Goal: Task Accomplishment & Management: Use online tool/utility

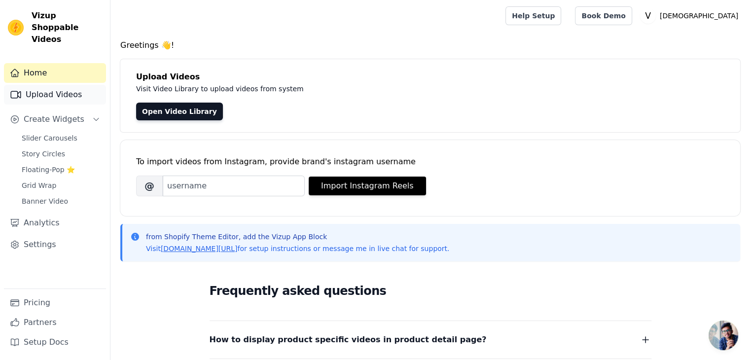
click at [69, 85] on link "Upload Videos" at bounding box center [55, 95] width 102 height 20
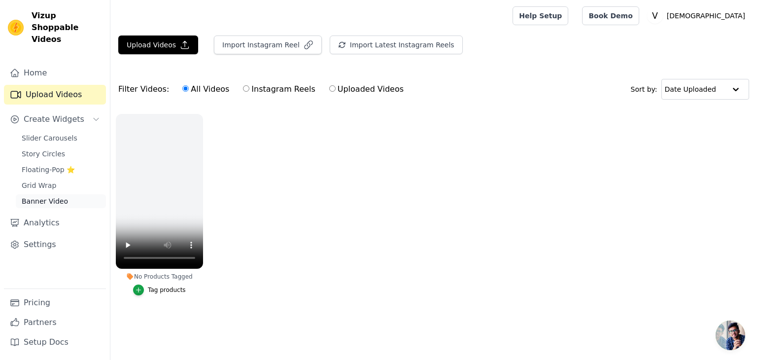
click at [57, 196] on span "Banner Video" at bounding box center [45, 201] width 46 height 10
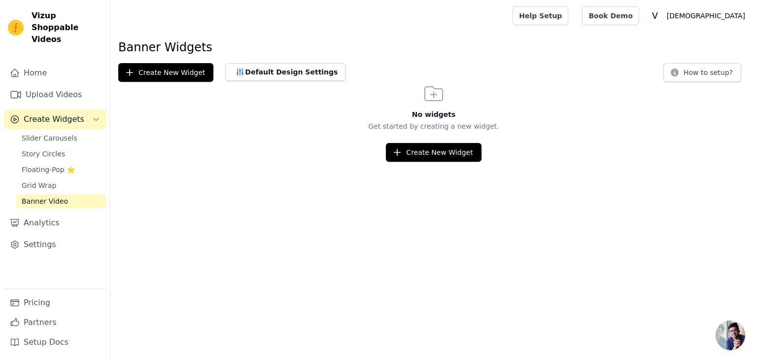
click at [411, 141] on div "No widgets Get started by creating a new widget. Create New Widget" at bounding box center [433, 122] width 647 height 80
click at [408, 154] on button "Create New Widget" at bounding box center [433, 152] width 95 height 19
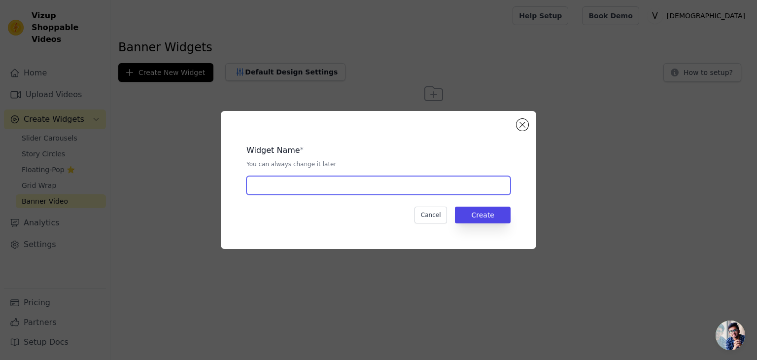
click at [379, 183] on input "text" at bounding box center [379, 185] width 264 height 19
type input "V"
type input "Saree"
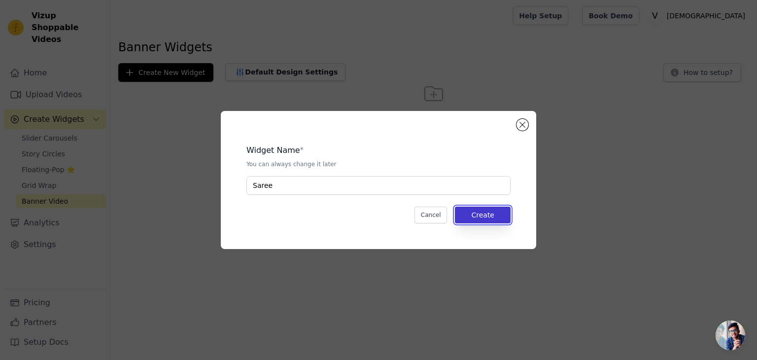
click at [488, 214] on button "Create" at bounding box center [483, 215] width 56 height 17
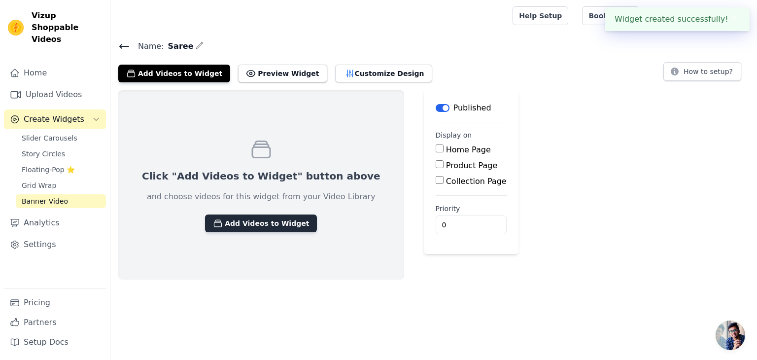
click at [245, 228] on button "Add Videos to Widget" at bounding box center [261, 223] width 112 height 18
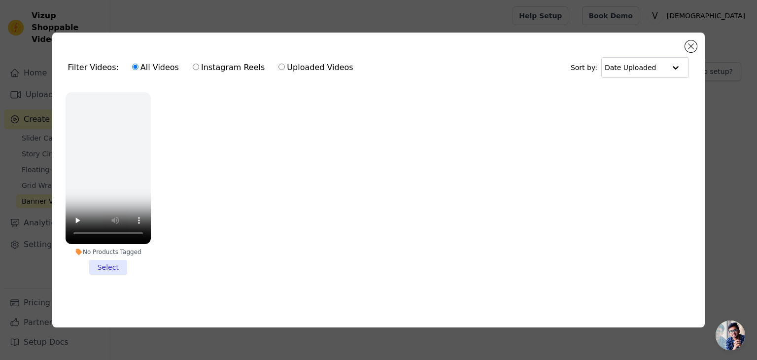
click at [104, 269] on li "No Products Tagged Select" at bounding box center [108, 183] width 85 height 182
click at [0, 0] on input "No Products Tagged Select" at bounding box center [0, 0] width 0 height 0
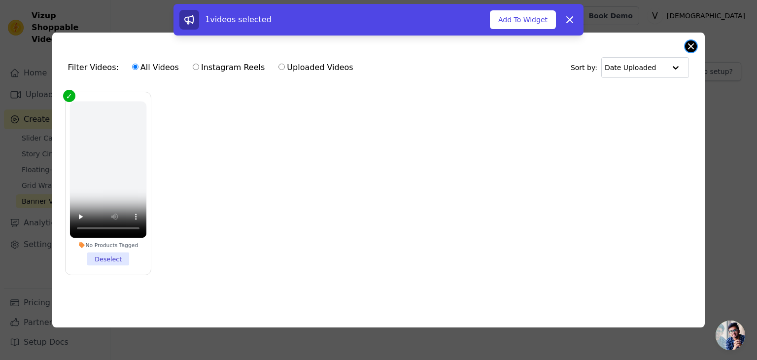
click at [687, 43] on button "Close modal" at bounding box center [691, 46] width 12 height 12
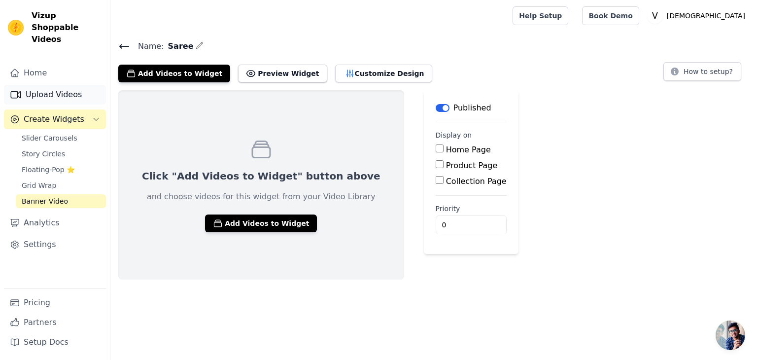
click at [60, 85] on link "Upload Videos" at bounding box center [55, 95] width 102 height 20
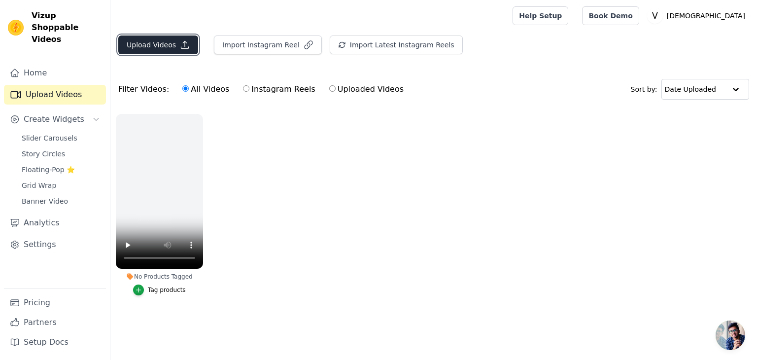
click at [170, 48] on button "Upload Videos" at bounding box center [158, 45] width 80 height 19
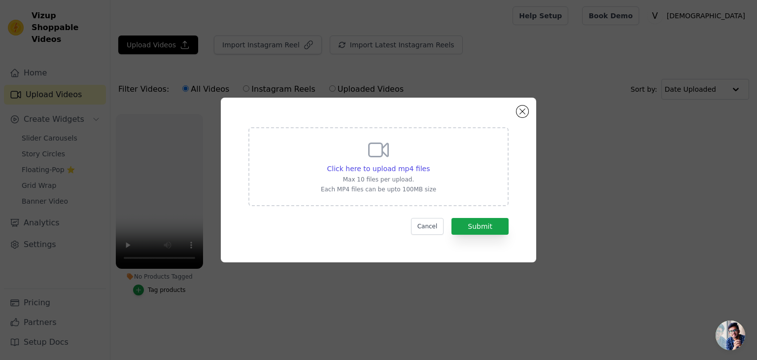
click at [353, 161] on div "Click here to upload mp4 files Max 10 files per upload. Each MP4 files can be u…" at bounding box center [378, 165] width 115 height 55
click at [429, 163] on input "Click here to upload mp4 files Max 10 files per upload. Each MP4 files can be u…" at bounding box center [429, 163] width 0 height 0
click at [523, 112] on button "Close modal" at bounding box center [523, 112] width 12 height 12
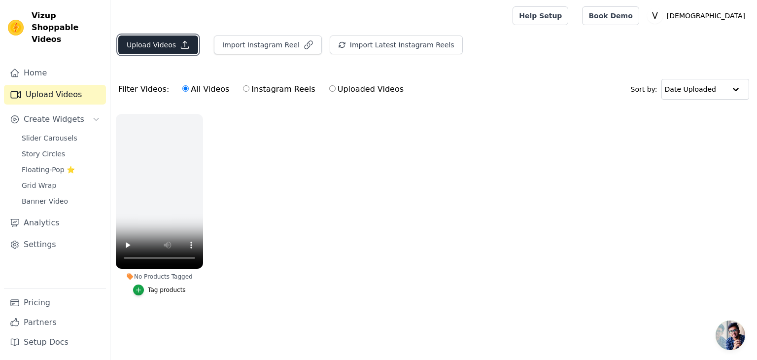
click at [167, 40] on button "Upload Videos" at bounding box center [158, 45] width 80 height 19
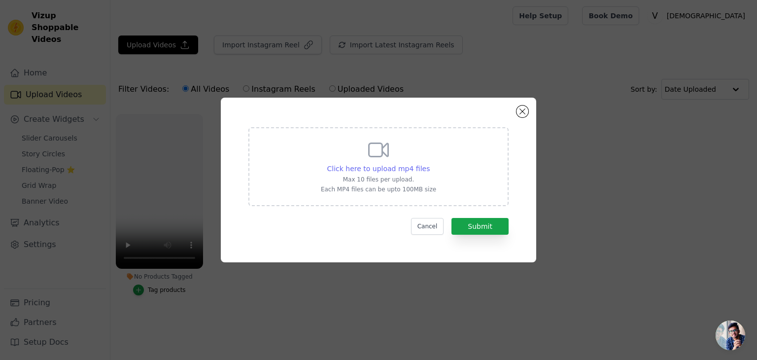
click at [378, 165] on span "Click here to upload mp4 files" at bounding box center [378, 169] width 103 height 8
click at [429, 164] on input "Click here to upload mp4 files Max 10 files per upload. Each MP4 files can be u…" at bounding box center [429, 163] width 0 height 0
type input "C:\fakepath\WhatsApp Video [DATE] 18.50.43_ff52bbc5.mp4"
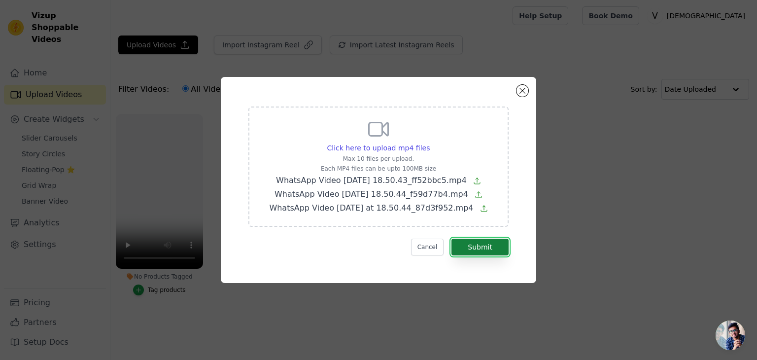
click at [475, 249] on button "Submit" at bounding box center [480, 247] width 57 height 17
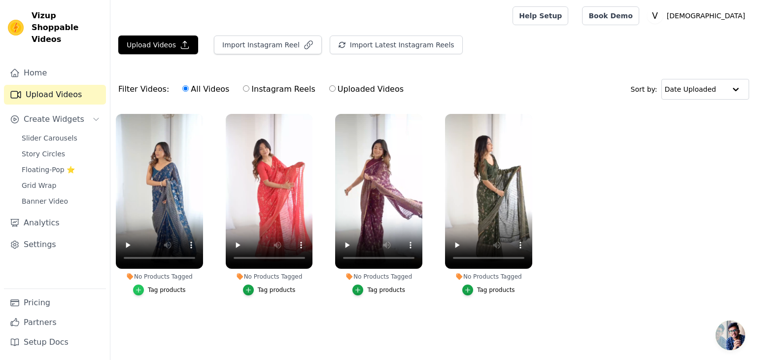
click at [140, 290] on icon "button" at bounding box center [138, 289] width 7 height 7
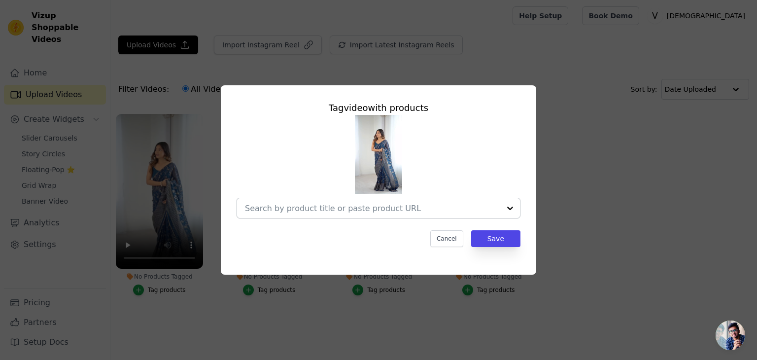
click at [413, 215] on div at bounding box center [372, 208] width 255 height 20
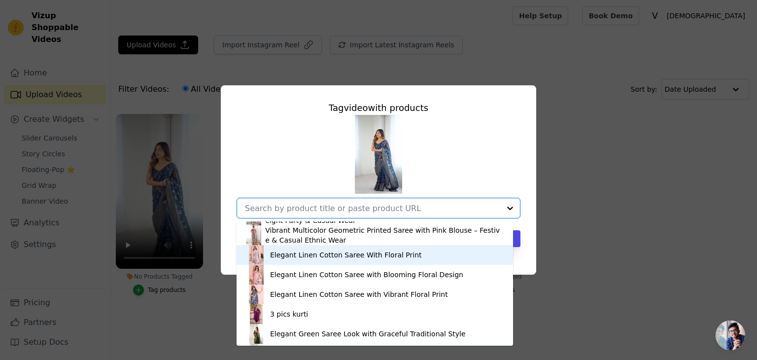
scroll to position [172, 0]
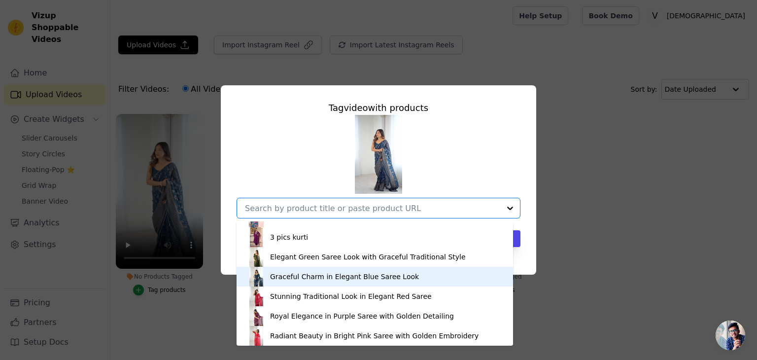
click at [316, 280] on div "Graceful Charm in Elegant Blue Saree Look" at bounding box center [344, 277] width 149 height 10
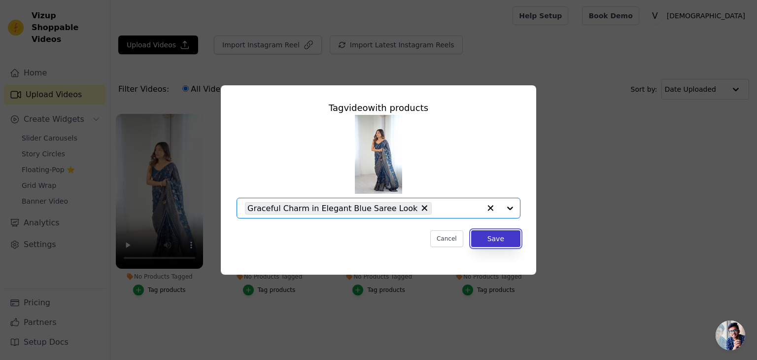
click at [508, 245] on button "Save" at bounding box center [495, 238] width 49 height 17
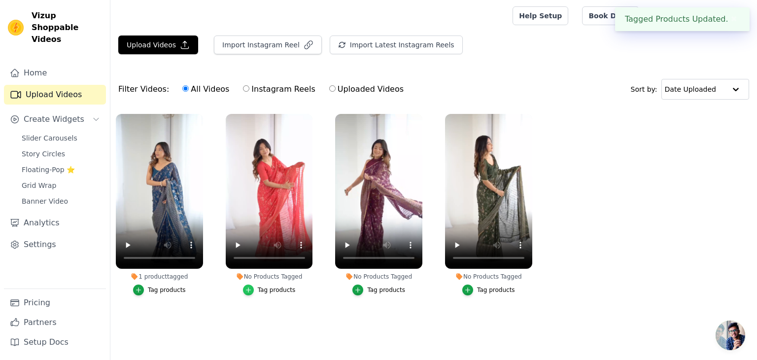
click at [250, 288] on icon "button" at bounding box center [248, 290] width 4 height 4
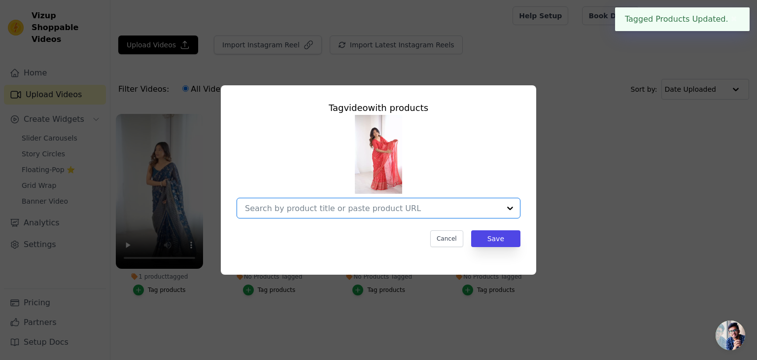
click at [397, 210] on input "No Products Tagged Tag video with products Option undefined, selected. Select i…" at bounding box center [372, 208] width 255 height 9
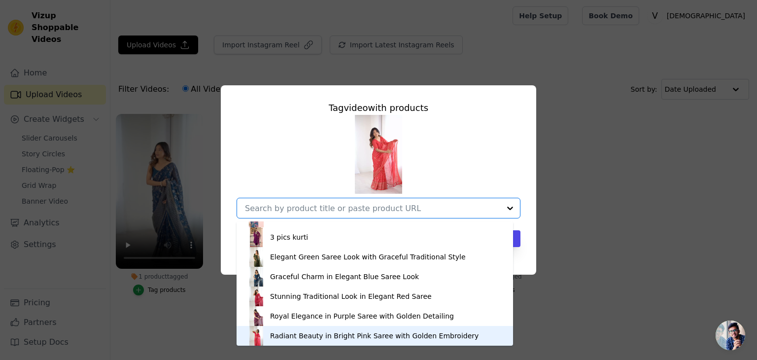
click at [280, 335] on div "Radiant Beauty in Bright Pink Saree with Golden Embroidery" at bounding box center [374, 336] width 209 height 10
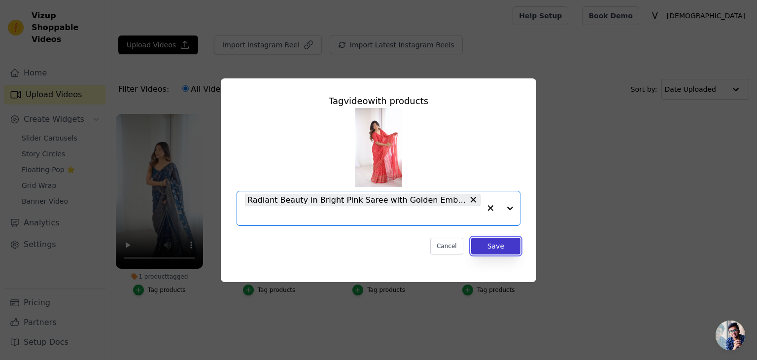
click at [490, 245] on button "Save" at bounding box center [495, 246] width 49 height 17
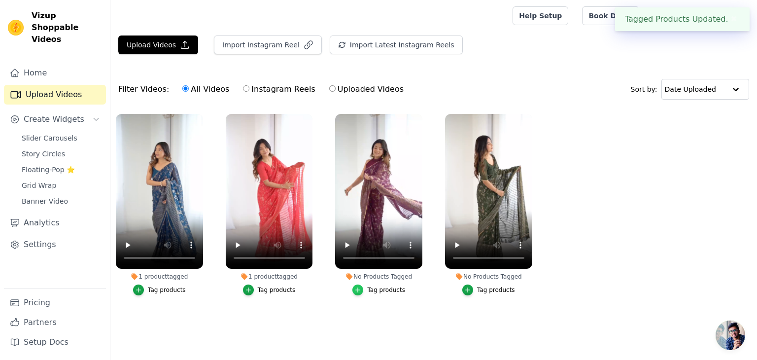
click at [359, 288] on icon "button" at bounding box center [358, 289] width 7 height 7
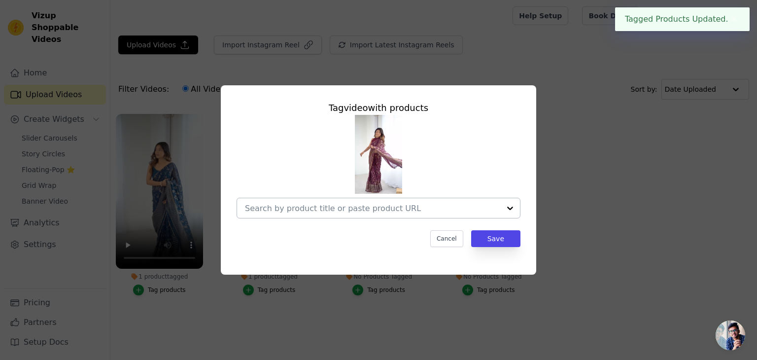
click at [379, 209] on input "No Products Tagged Tag video with products Cancel Save Tag products" at bounding box center [372, 208] width 255 height 9
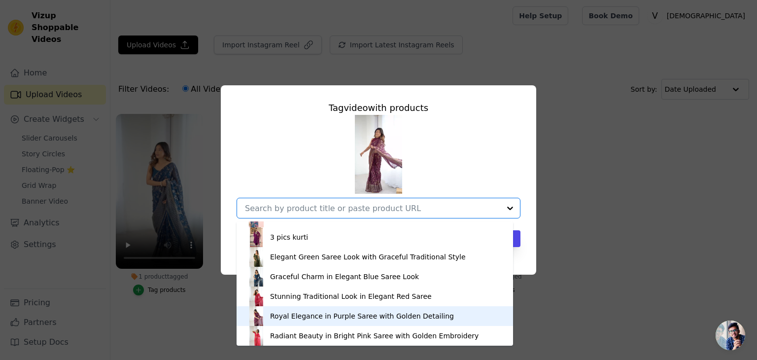
click at [296, 319] on div "Royal Elegance in Purple Saree with Golden Detailing" at bounding box center [362, 316] width 184 height 10
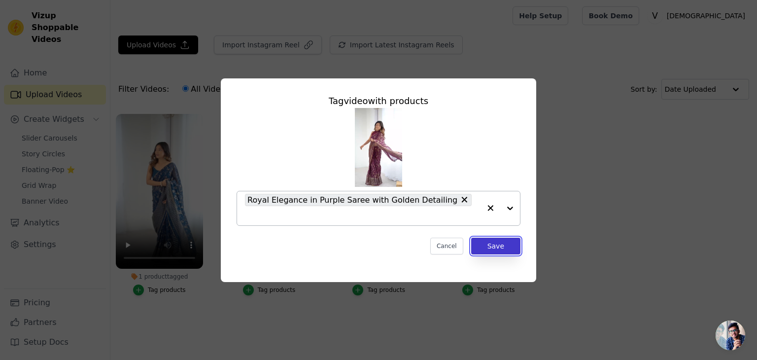
click at [496, 238] on button "Save" at bounding box center [495, 246] width 49 height 17
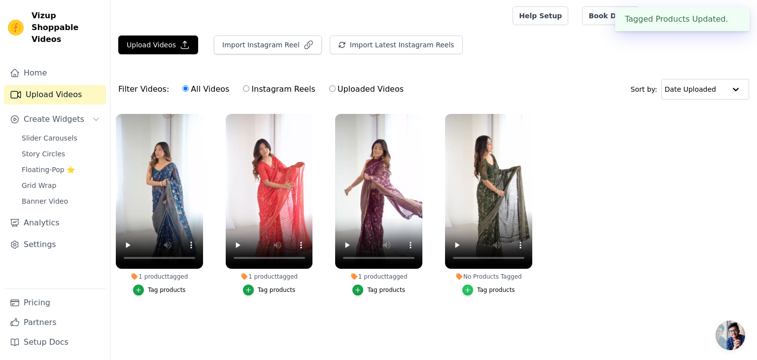
click at [469, 288] on icon "button" at bounding box center [468, 290] width 4 height 4
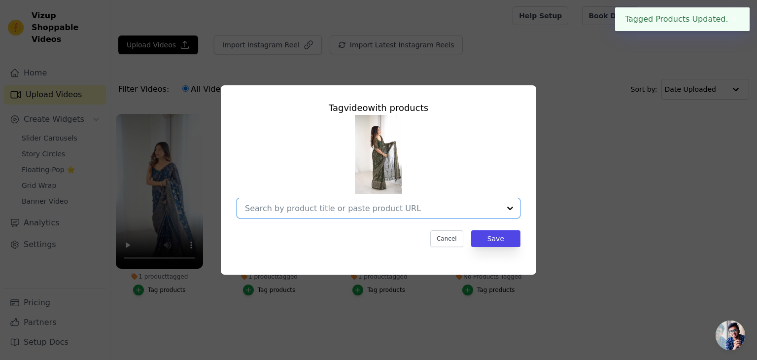
click at [499, 207] on input "No Products Tagged Tag video with products Option undefined, selected. Select i…" at bounding box center [372, 208] width 255 height 9
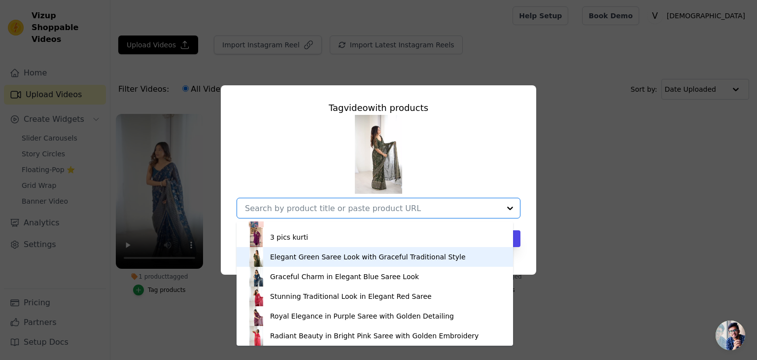
click at [287, 259] on div "Elegant Green Saree Look with Graceful Traditional Style" at bounding box center [368, 257] width 196 height 10
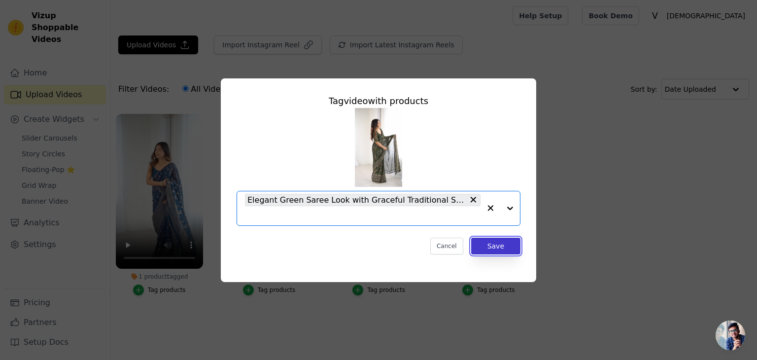
click at [487, 238] on button "Save" at bounding box center [495, 246] width 49 height 17
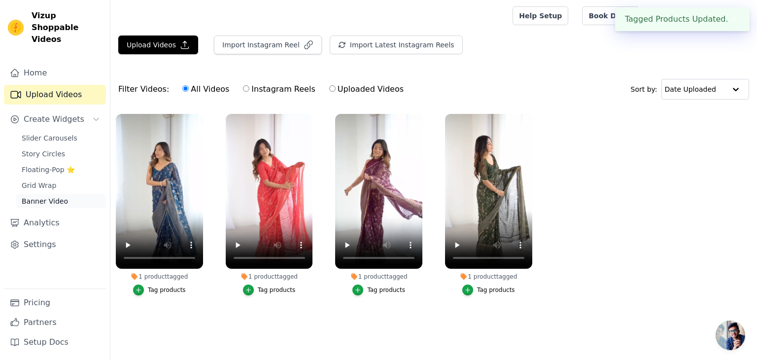
click at [53, 196] on span "Banner Video" at bounding box center [45, 201] width 46 height 10
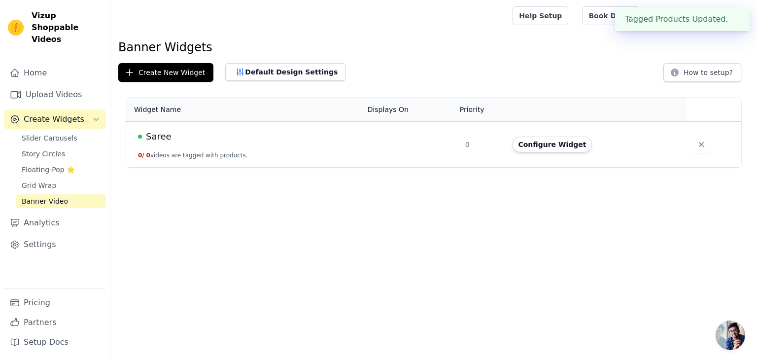
click at [213, 146] on td "Saree 0 / 0 videos are tagged with products." at bounding box center [244, 145] width 236 height 46
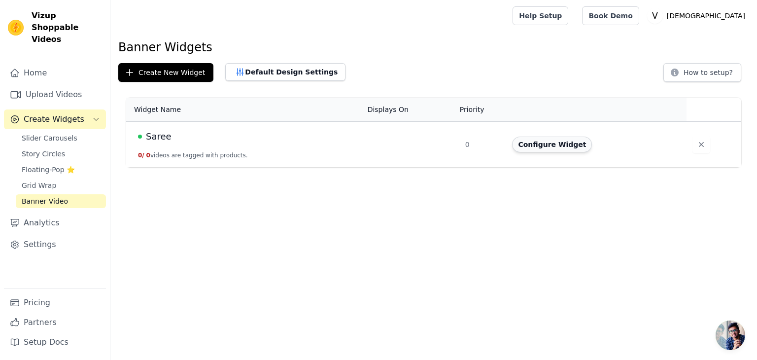
click at [554, 143] on button "Configure Widget" at bounding box center [552, 145] width 80 height 16
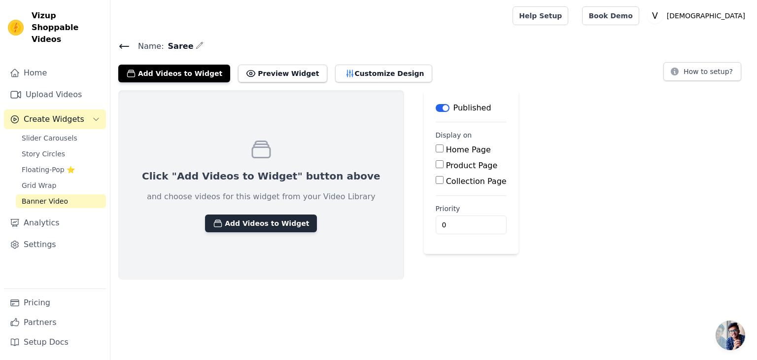
click at [262, 226] on button "Add Videos to Widget" at bounding box center [261, 223] width 112 height 18
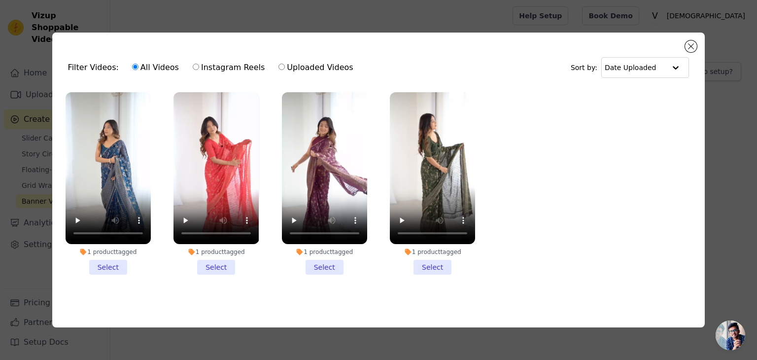
click at [97, 267] on li "1 product tagged Select" at bounding box center [108, 183] width 85 height 182
click at [0, 0] on input "1 product tagged Select" at bounding box center [0, 0] width 0 height 0
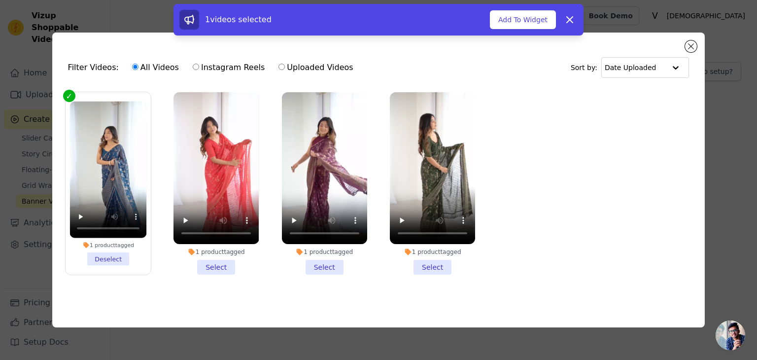
click at [217, 260] on li "1 product tagged Select" at bounding box center [216, 183] width 85 height 182
click at [0, 0] on input "1 product tagged Select" at bounding box center [0, 0] width 0 height 0
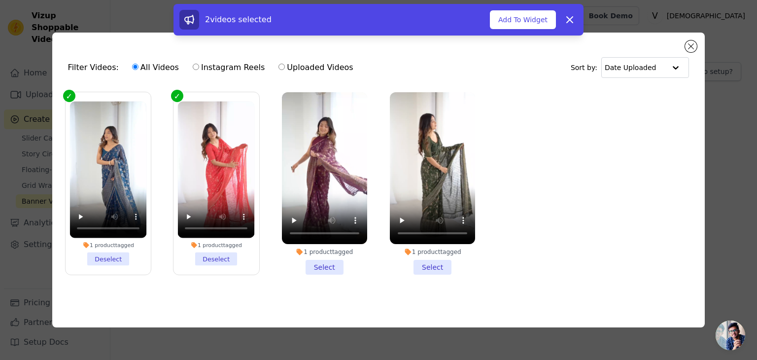
click at [323, 260] on li "1 product tagged Select" at bounding box center [324, 183] width 85 height 182
click at [0, 0] on input "1 product tagged Select" at bounding box center [0, 0] width 0 height 0
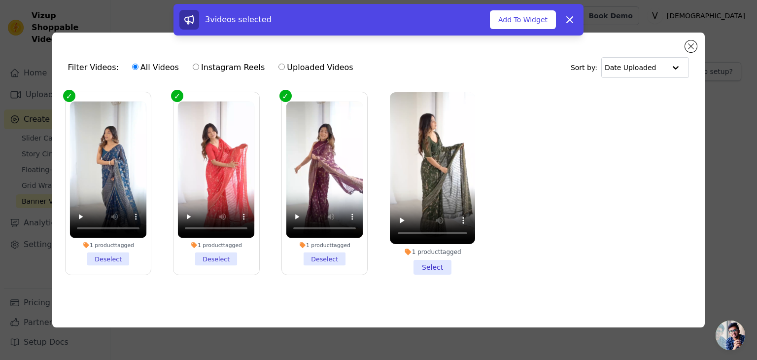
click at [433, 268] on li "1 product tagged Select" at bounding box center [432, 183] width 85 height 182
click at [0, 0] on input "1 product tagged Select" at bounding box center [0, 0] width 0 height 0
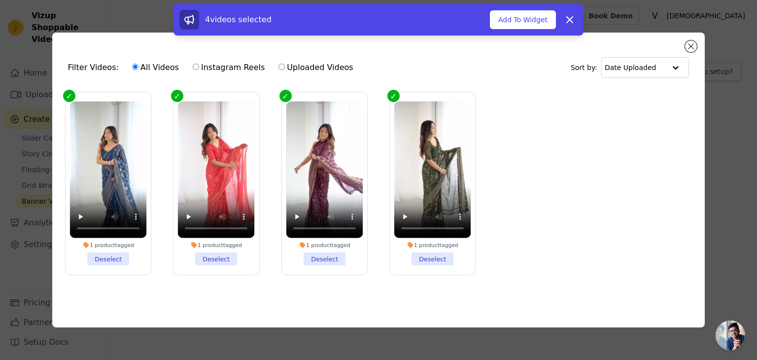
click at [611, 240] on ul "1 product tagged Deselect 1 product tagged Deselect 1 product tagged Deselect 1…" at bounding box center [379, 191] width 638 height 209
click at [693, 49] on div "Filter Videos: All Videos Instagram Reels Uploaded Videos Sort by: Date Uploaded" at bounding box center [379, 67] width 638 height 38
click at [532, 15] on button "Add To Widget" at bounding box center [523, 19] width 66 height 19
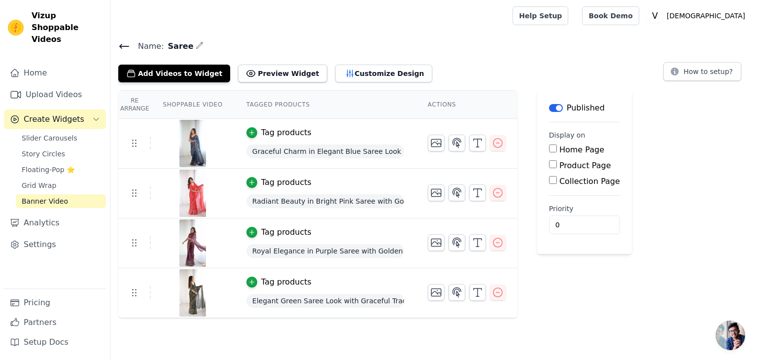
click at [345, 153] on span "Graceful Charm in Elegant Blue Saree Look" at bounding box center [326, 151] width 158 height 14
click at [249, 134] on icon "button" at bounding box center [252, 132] width 7 height 7
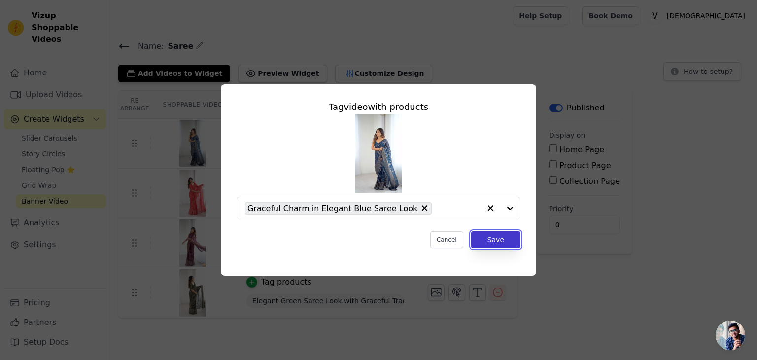
click at [491, 239] on button "Save" at bounding box center [495, 239] width 49 height 17
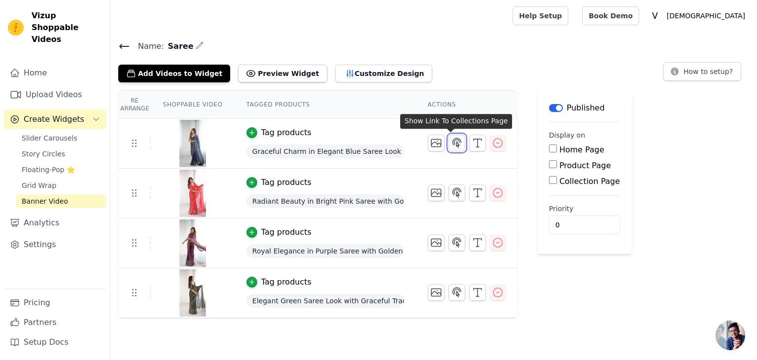
click at [453, 140] on icon "button" at bounding box center [457, 142] width 8 height 9
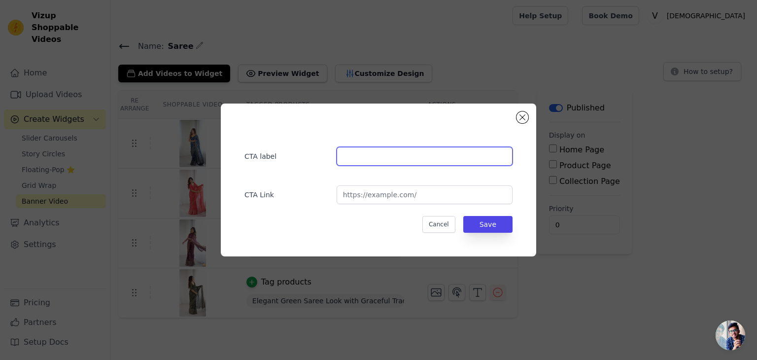
click at [434, 157] on input "text" at bounding box center [425, 156] width 176 height 19
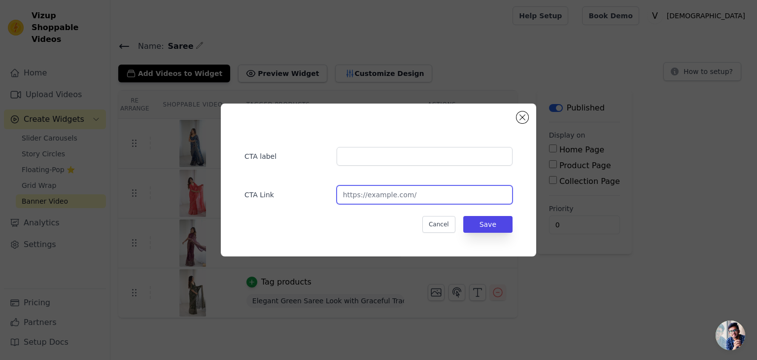
click at [426, 194] on input "url" at bounding box center [425, 194] width 176 height 19
paste input "https://vastravafashion.store/products/graceful-charm-in-elegant-blue-saree-look"
type input "https://vastravafashion.store/products/graceful-charm-in-elegant-blue-saree-look"
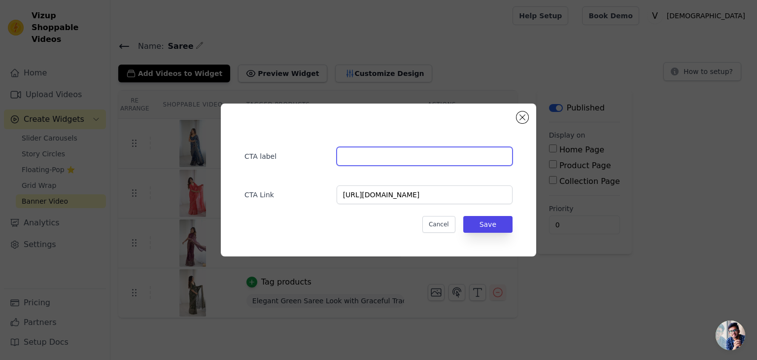
scroll to position [0, 0]
click at [377, 162] on input "text" at bounding box center [425, 156] width 176 height 19
paste input "Graceful Charm in Elegant Blue Saree Look"
type input "Graceful Charm in Elegant Blue Saree Look"
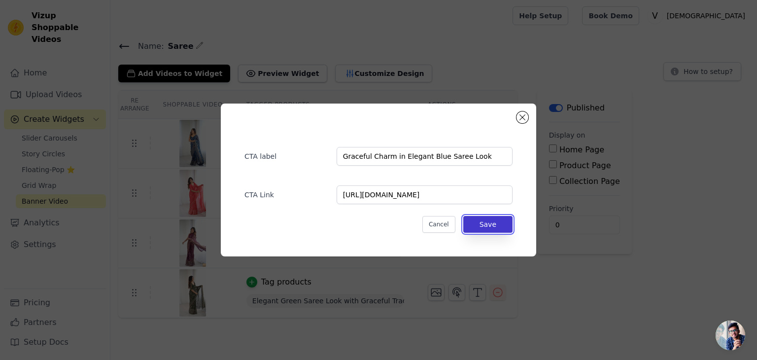
click at [498, 221] on button "Save" at bounding box center [487, 224] width 49 height 17
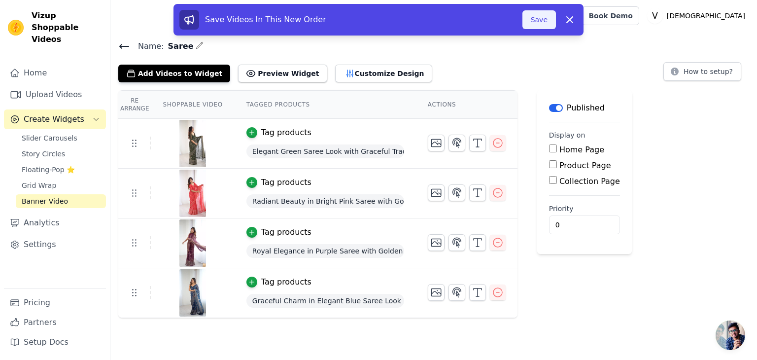
click at [548, 10] on button "Save" at bounding box center [540, 19] width 34 height 19
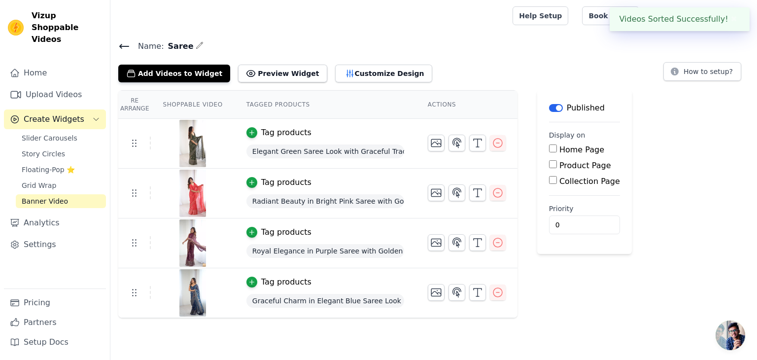
click at [501, 21] on div at bounding box center [309, 16] width 383 height 32
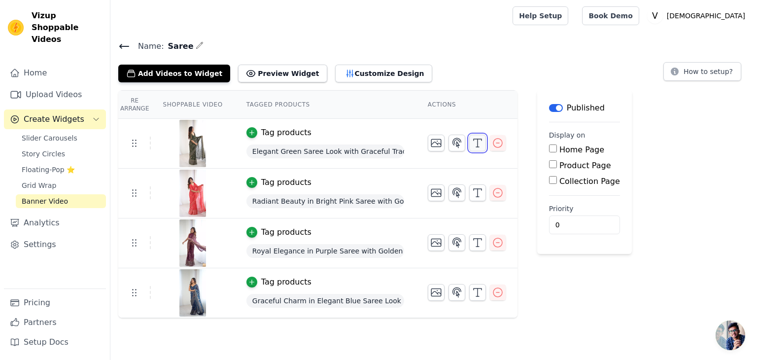
click at [472, 140] on icon "button" at bounding box center [478, 143] width 12 height 12
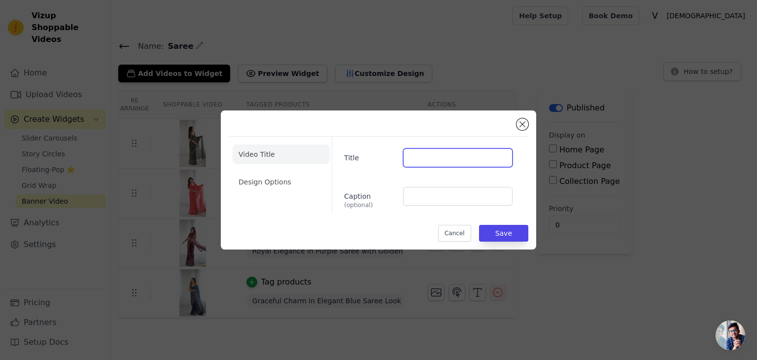
click at [440, 154] on input "Title" at bounding box center [457, 157] width 109 height 19
paste input "Graceful Charm in Elegant Blue Saree Look"
type input "Graceful Charm in Elegant Blue Saree Look"
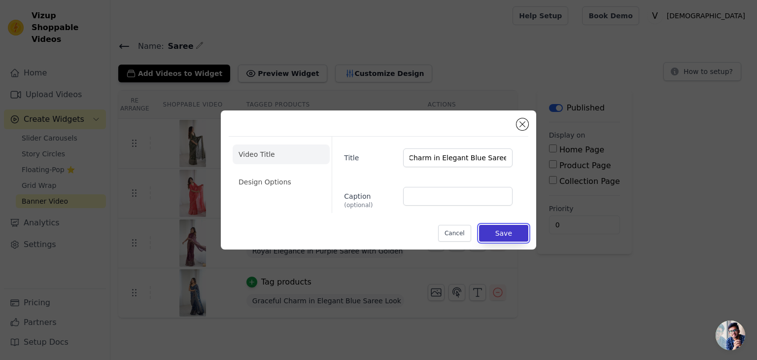
click at [522, 235] on button "Save" at bounding box center [503, 233] width 49 height 17
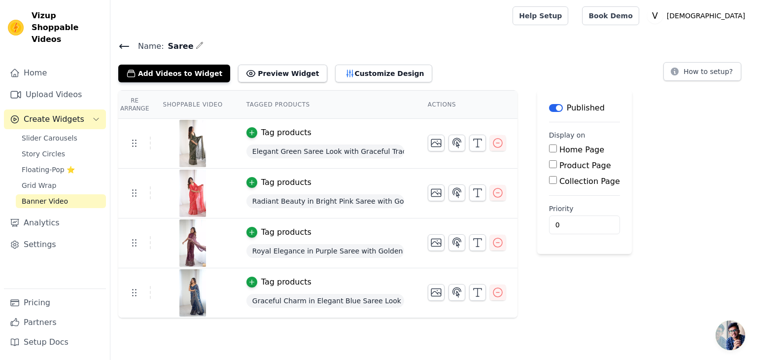
click at [549, 151] on input "Home Page" at bounding box center [553, 148] width 8 height 8
checkbox input "true"
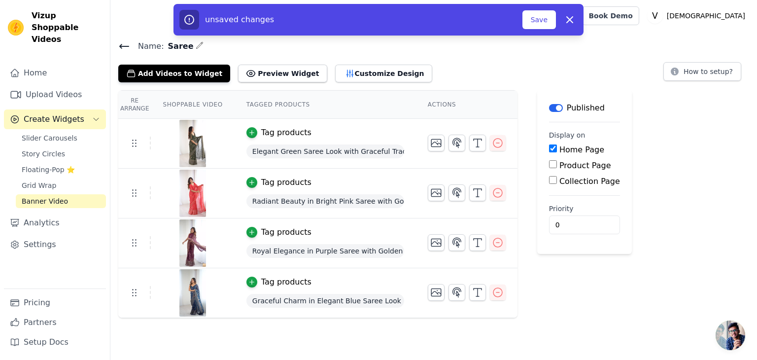
click at [549, 163] on input "Product Page" at bounding box center [553, 164] width 8 height 8
checkbox input "true"
click at [549, 146] on input "Home Page" at bounding box center [553, 148] width 8 height 8
checkbox input "false"
click at [549, 166] on input "Product Page" at bounding box center [553, 164] width 8 height 8
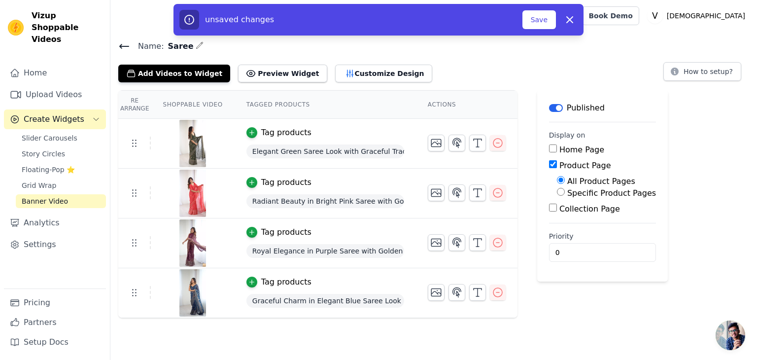
checkbox input "false"
